Goal: Navigation & Orientation: Find specific page/section

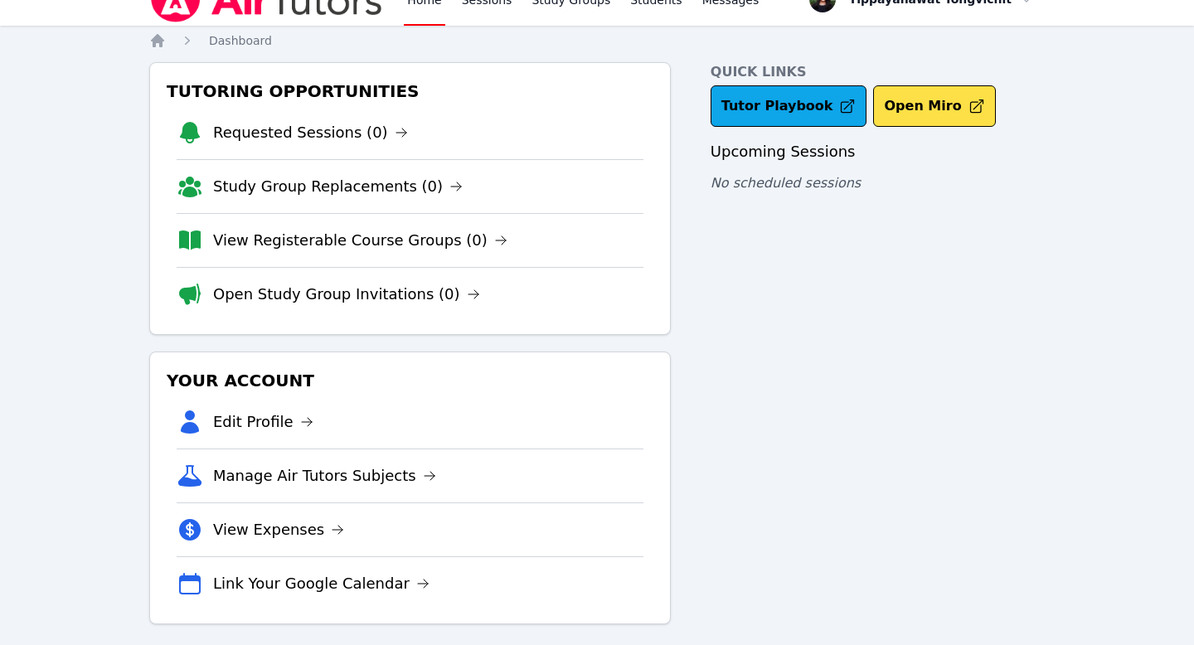
scroll to position [33, 0]
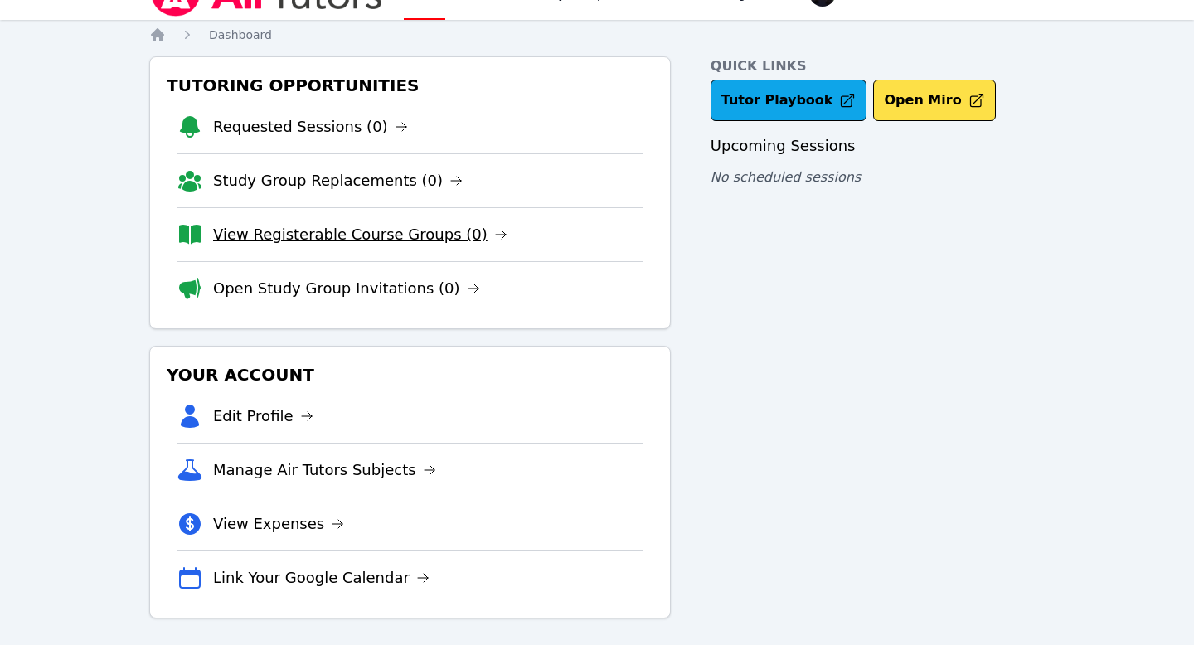
click at [437, 236] on link "View Registerable Course Groups (0)" at bounding box center [360, 234] width 294 height 23
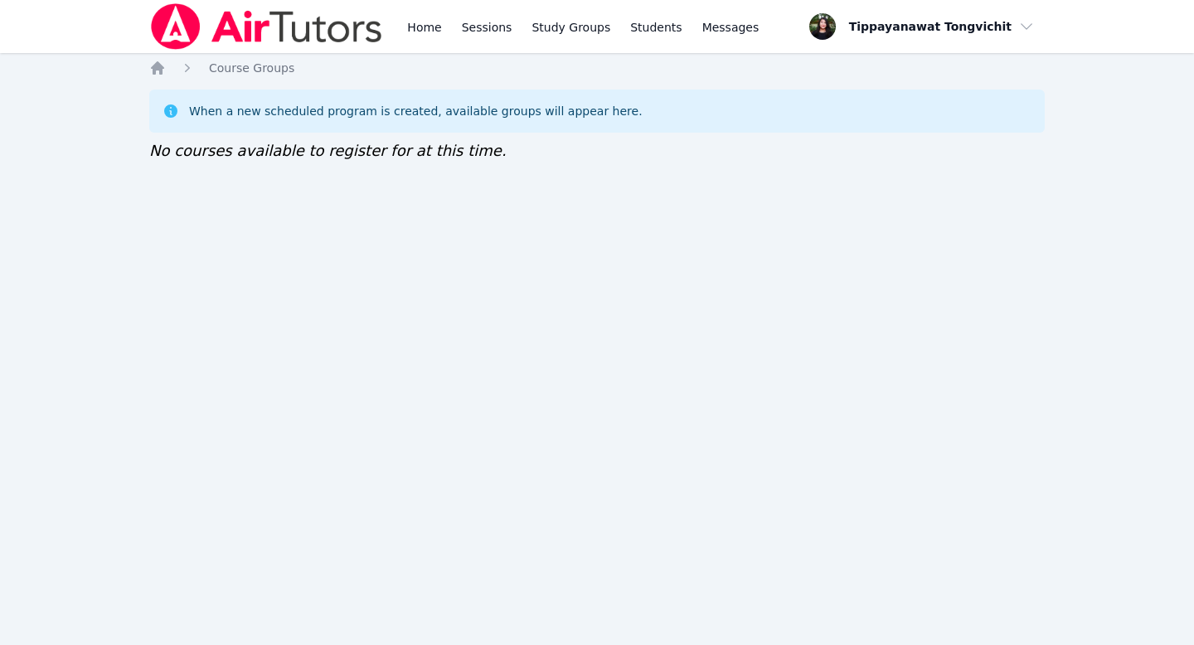
scroll to position [33, 0]
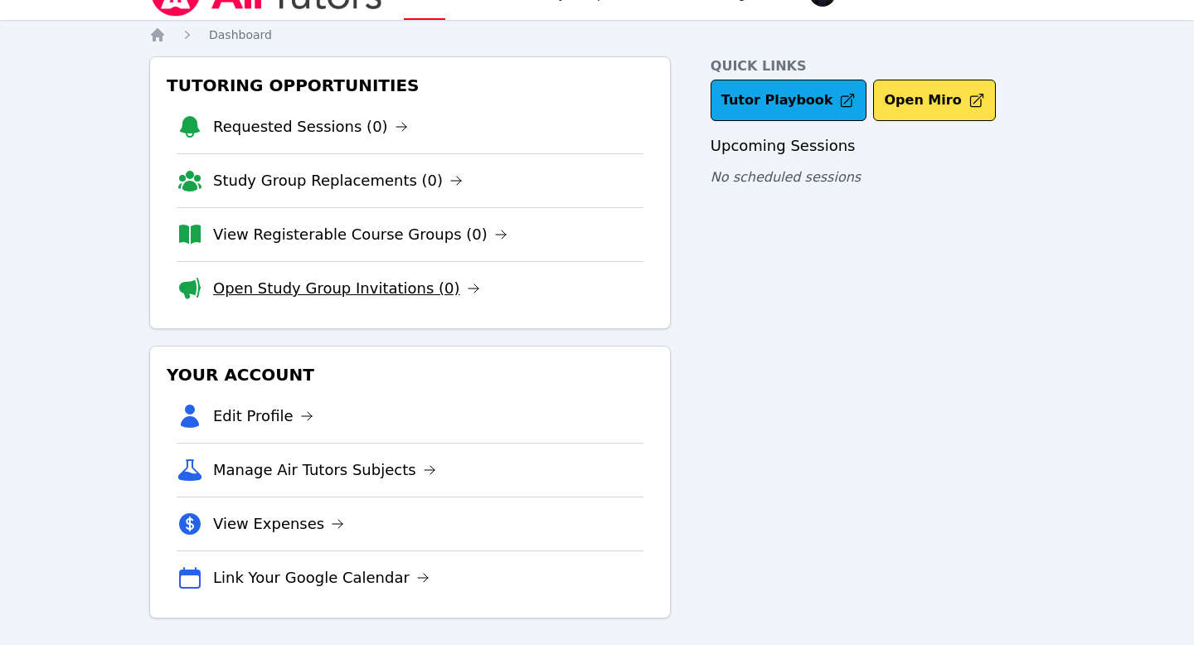
click at [337, 295] on link "Open Study Group Invitations (0)" at bounding box center [346, 288] width 267 height 23
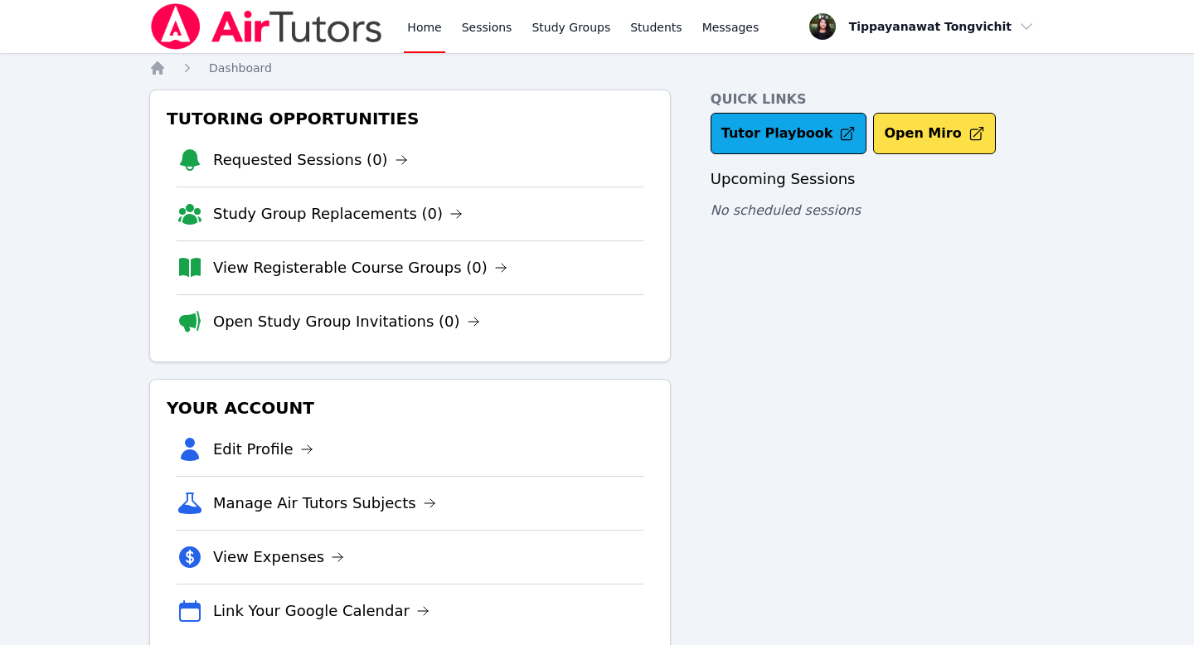
scroll to position [33, 0]
